Goal: Communication & Community: Participate in discussion

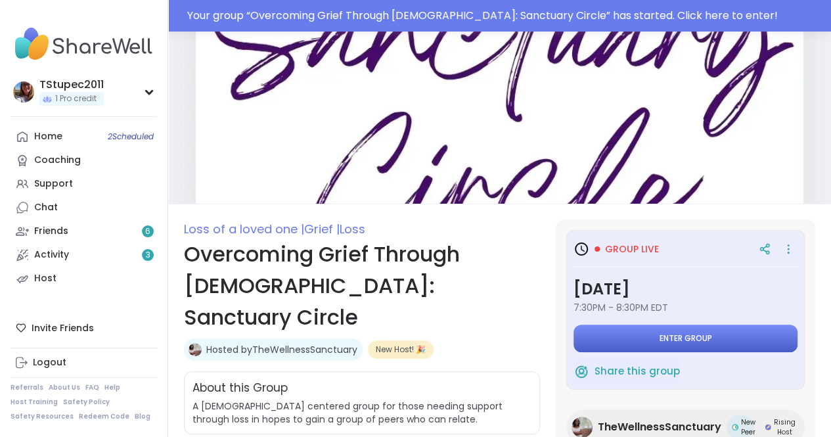
drag, startPoint x: 0, startPoint y: 0, endPoint x: 645, endPoint y: 341, distance: 729.5
click at [645, 341] on button "Enter group" at bounding box center [685, 338] width 224 height 28
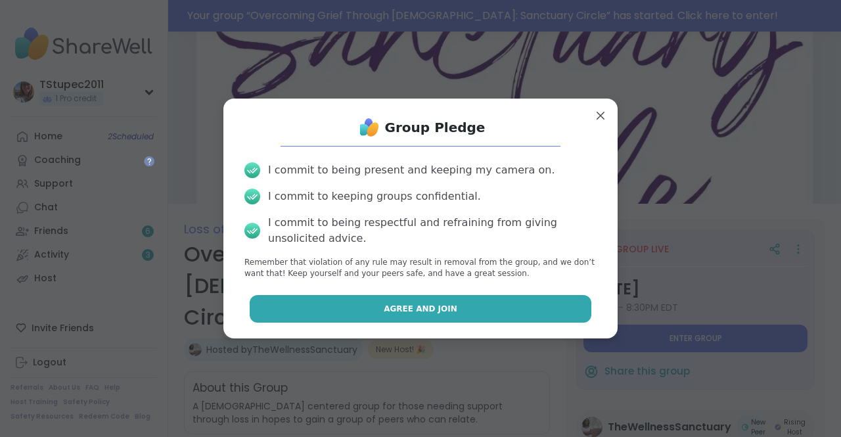
click at [473, 308] on button "Agree and Join" at bounding box center [421, 309] width 342 height 28
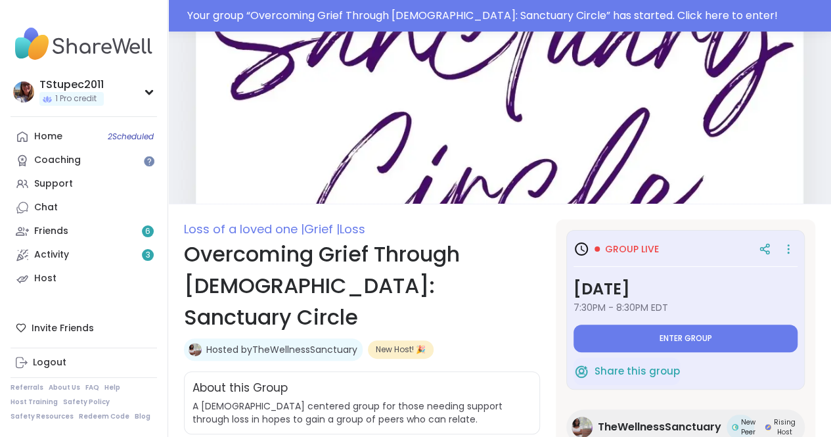
type textarea "*"
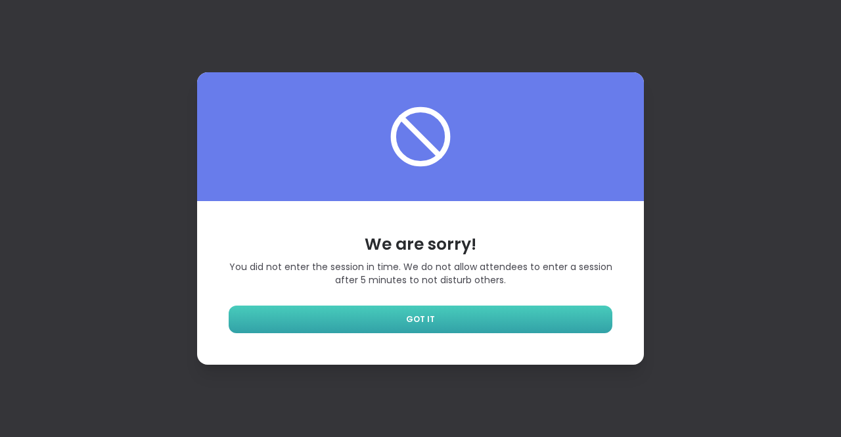
click at [406, 317] on span "GOT IT" at bounding box center [420, 319] width 29 height 12
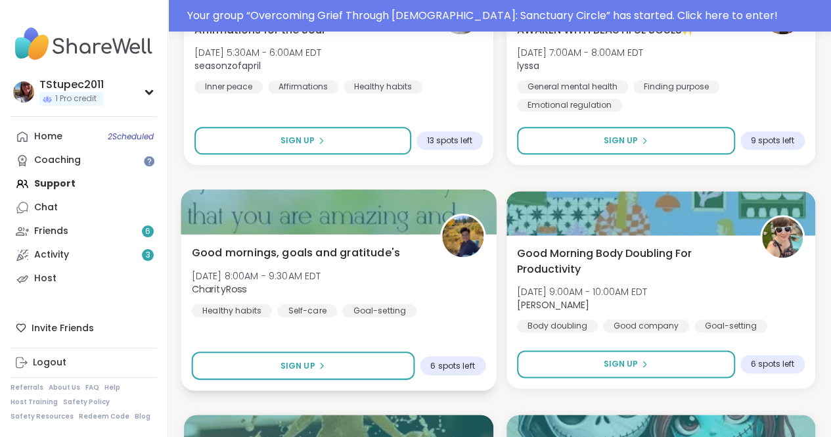
scroll to position [3252, 0]
